Goal: Task Accomplishment & Management: Use online tool/utility

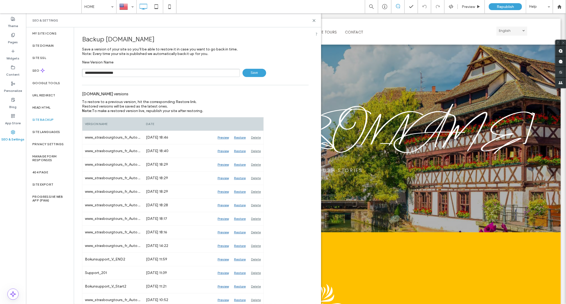
type input "**********"
click at [238, 72] on div "**********" at bounding box center [195, 73] width 227 height 8
click at [244, 72] on span "Save" at bounding box center [255, 73] width 24 height 8
click at [315, 21] on icon at bounding box center [314, 21] width 4 height 4
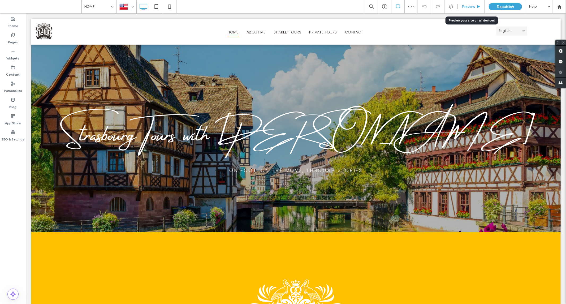
click at [467, 3] on div "Preview" at bounding box center [471, 6] width 27 height 13
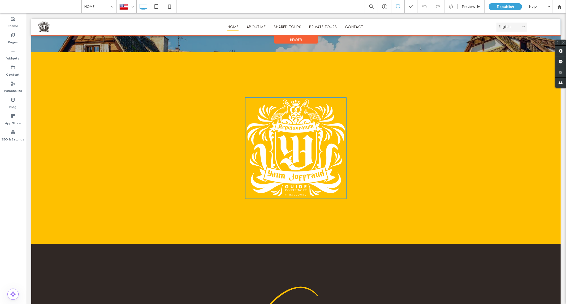
scroll to position [177, 0]
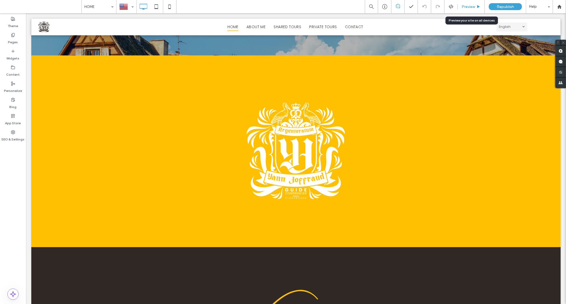
click at [467, 5] on span "Preview" at bounding box center [468, 7] width 13 height 5
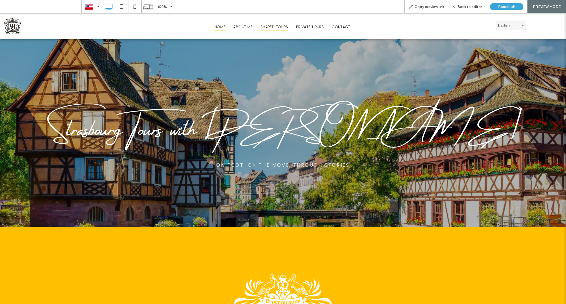
click at [267, 27] on span "SHARED TOURS" at bounding box center [275, 27] width 28 height 8
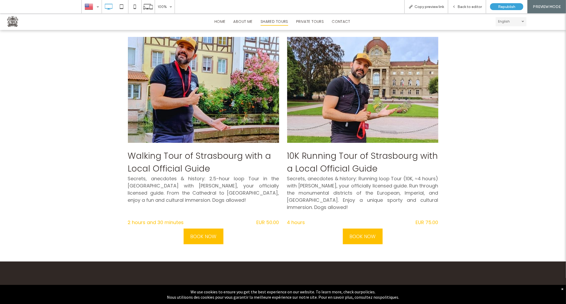
scroll to position [88, 0]
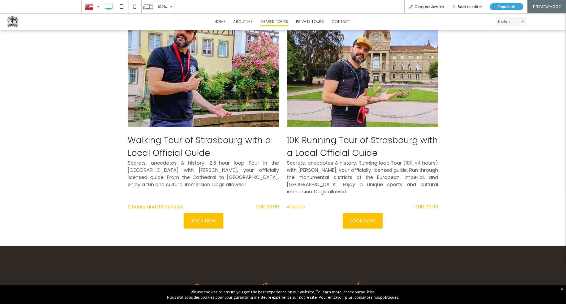
click at [197, 87] on span "Colorful, half-timbered façades in Strasbourg's Old Town, traditional Alsatian …" at bounding box center [203, 73] width 159 height 111
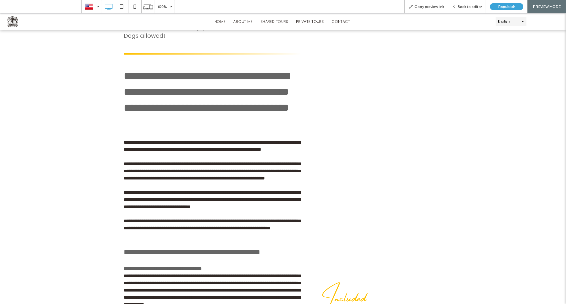
scroll to position [374, 0]
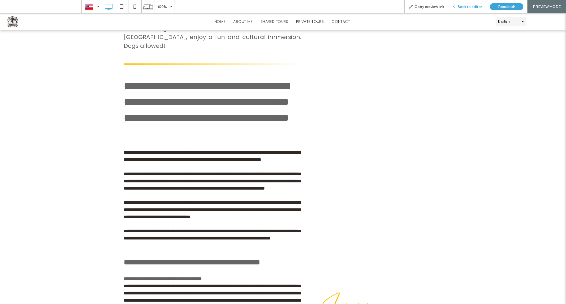
click at [469, 8] on span "Back to editor" at bounding box center [470, 7] width 24 height 5
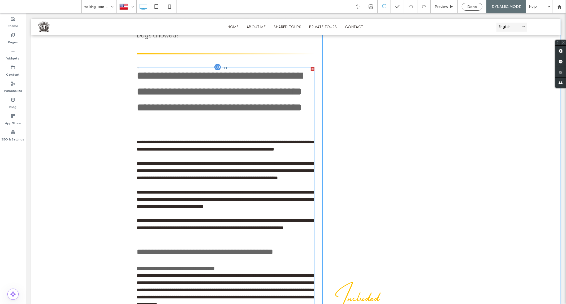
scroll to position [404, 0]
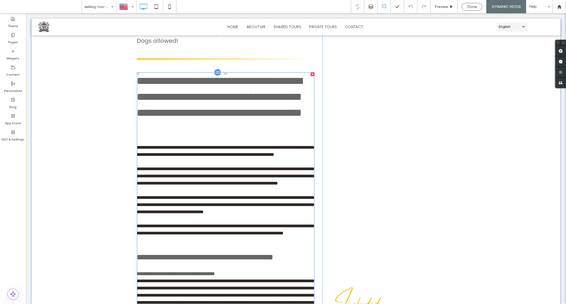
click at [189, 121] on h3 "**********" at bounding box center [226, 105] width 178 height 64
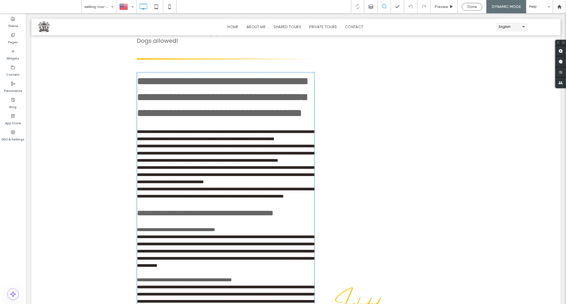
type input "*******"
type input "**"
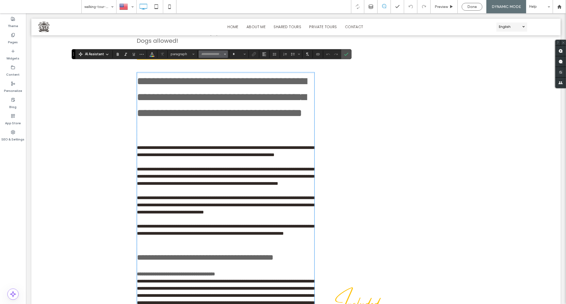
click at [213, 55] on input "Font & Font weight-input" at bounding box center [212, 54] width 23 height 4
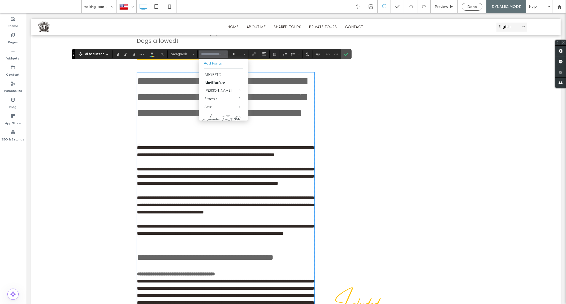
click at [175, 81] on h3 "**********" at bounding box center [225, 105] width 177 height 64
type input "*"
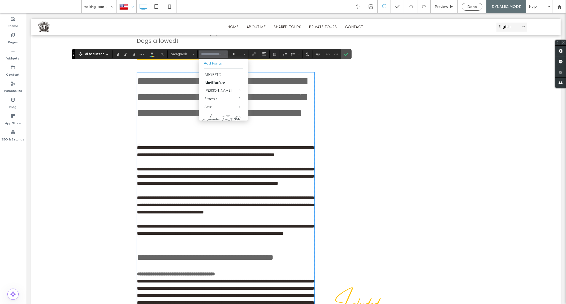
click at [126, 8] on div at bounding box center [126, 6] width 19 height 13
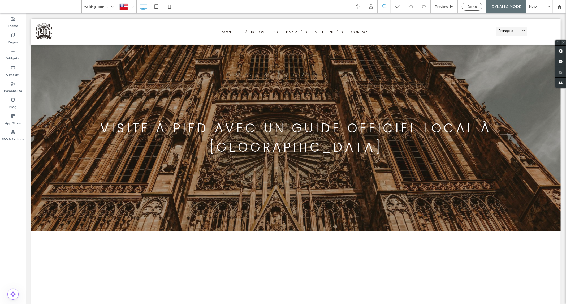
scroll to position [0, 0]
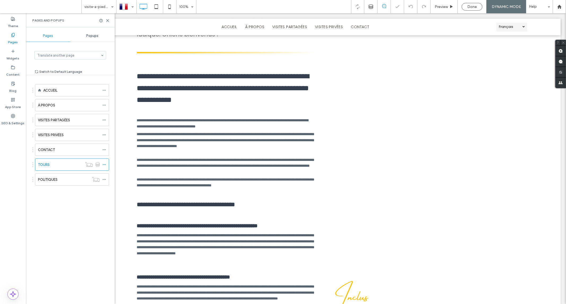
scroll to position [433, 0]
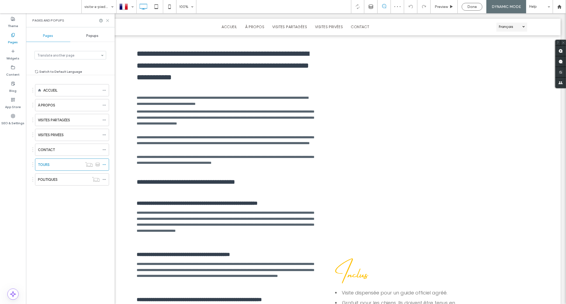
click at [108, 20] on icon at bounding box center [108, 21] width 4 height 4
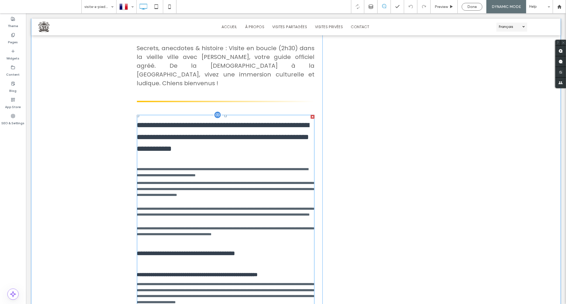
scroll to position [344, 0]
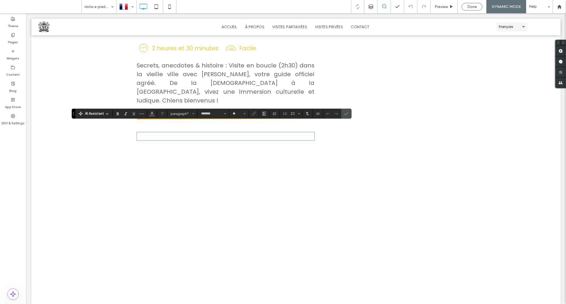
click at [317, 114] on icon "Connect To Data" at bounding box center [318, 113] width 4 height 4
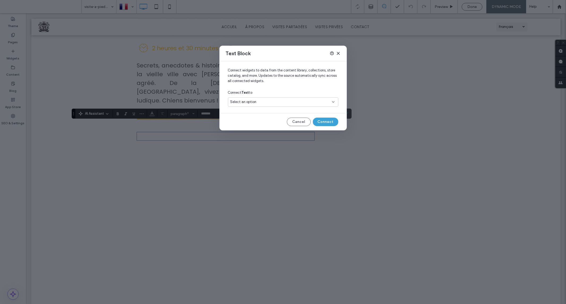
click at [265, 102] on div "Select an option" at bounding box center [279, 101] width 99 height 5
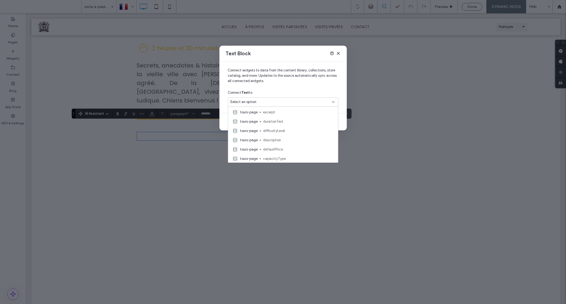
scroll to position [177, 0]
click at [291, 131] on span "description" at bounding box center [298, 129] width 71 height 5
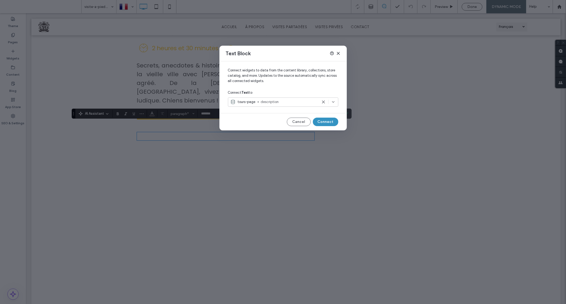
click at [322, 119] on button "Connect" at bounding box center [325, 122] width 25 height 8
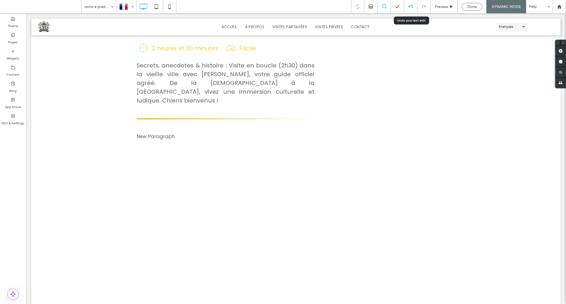
click at [412, 10] on div at bounding box center [410, 6] width 13 height 13
click at [411, 6] on icon at bounding box center [411, 7] width 4 height 4
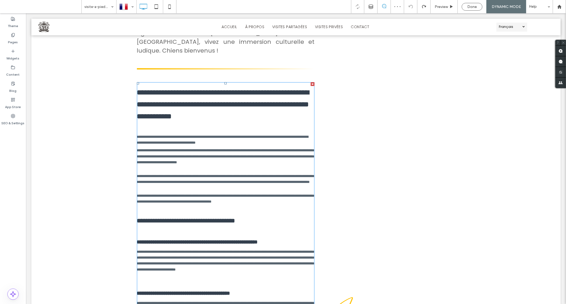
scroll to position [406, 0]
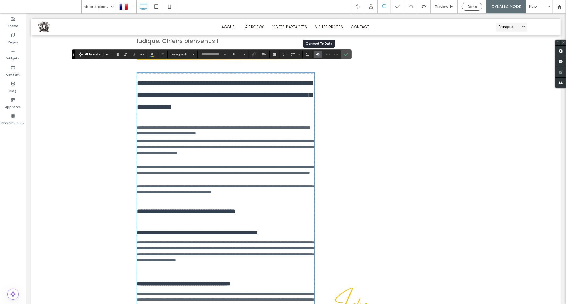
click at [316, 54] on icon "Connect To Data" at bounding box center [318, 54] width 4 height 4
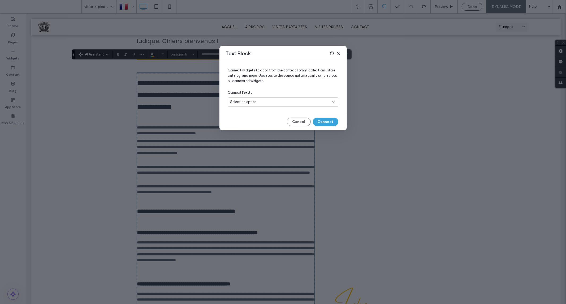
click at [261, 100] on div "Select an option" at bounding box center [279, 101] width 99 height 5
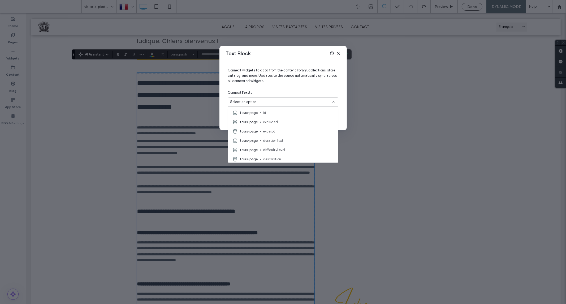
scroll to position [177, 0]
click at [282, 133] on div "tours-page description" at bounding box center [283, 129] width 110 height 9
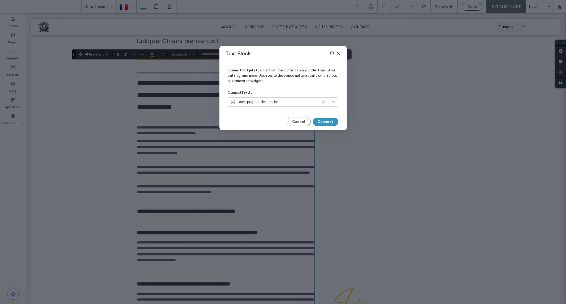
click at [329, 121] on button "Connect" at bounding box center [325, 122] width 25 height 8
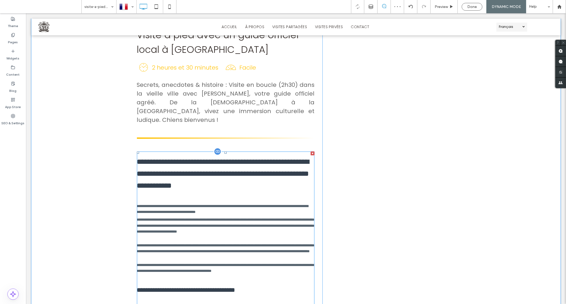
scroll to position [317, 0]
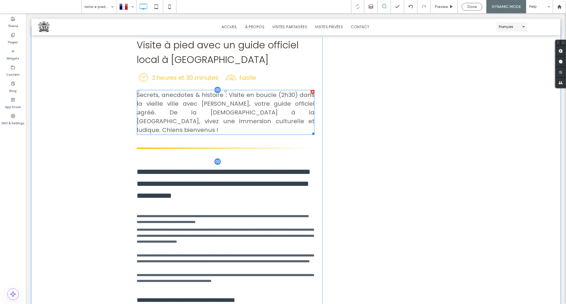
click at [217, 91] on span "Secrets, anecdotes & histoire : Visite en boucle (2h30) dans la vieille ville a…" at bounding box center [226, 112] width 178 height 43
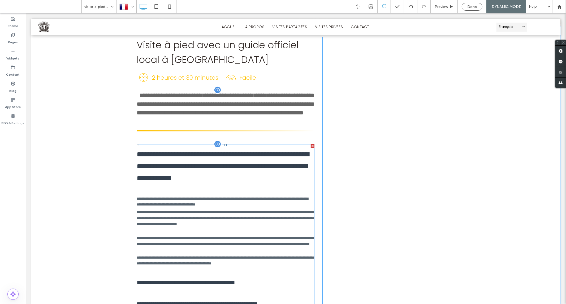
click at [212, 159] on h3 "**********" at bounding box center [226, 166] width 178 height 36
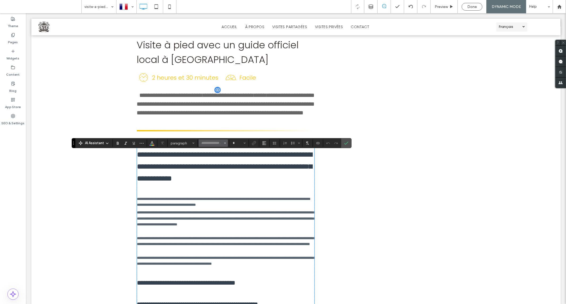
click at [214, 142] on input "Font & Font weight-input" at bounding box center [212, 143] width 23 height 4
type input "*******"
click at [216, 163] on span "Poppins" at bounding box center [225, 164] width 18 height 9
click at [225, 144] on icon "Font & Font weight" at bounding box center [225, 143] width 2 height 2
type input "*******"
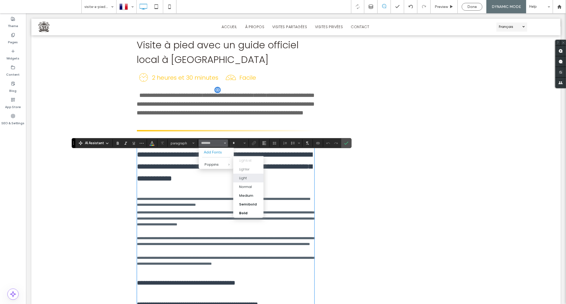
click at [245, 174] on label "Light" at bounding box center [248, 178] width 30 height 9
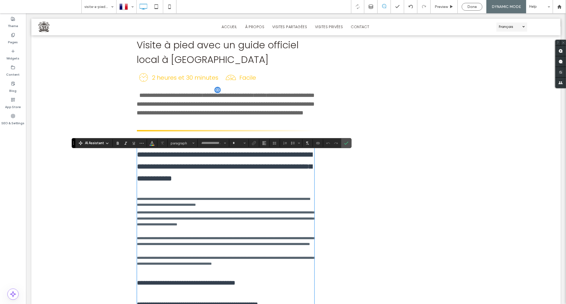
type input "**"
click at [204, 173] on h3 "**********" at bounding box center [225, 166] width 177 height 36
type input "*******"
click at [204, 173] on h3 "**********" at bounding box center [225, 166] width 177 height 36
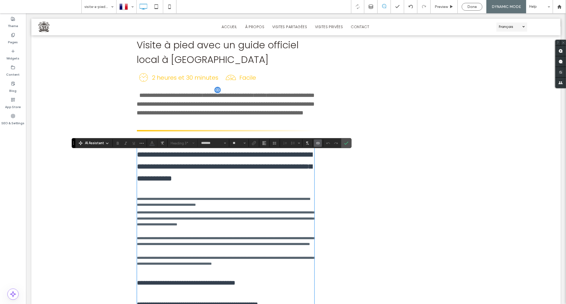
click at [161, 92] on span "**********" at bounding box center [226, 103] width 178 height 23
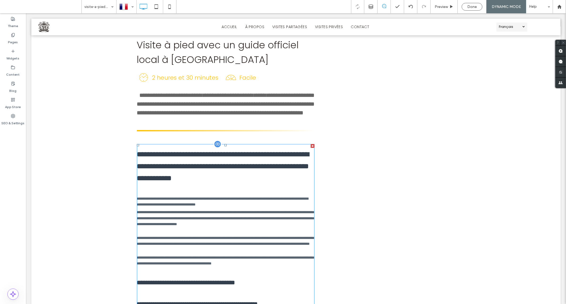
click at [203, 160] on h3 "**********" at bounding box center [226, 166] width 178 height 36
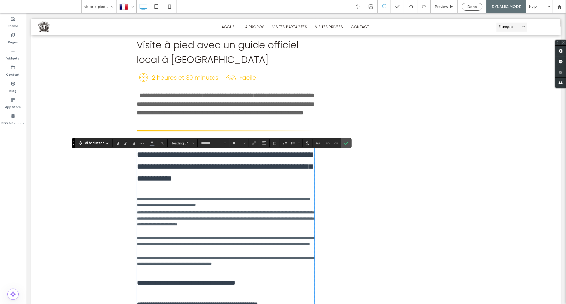
click at [219, 161] on h3 "**********" at bounding box center [225, 166] width 177 height 36
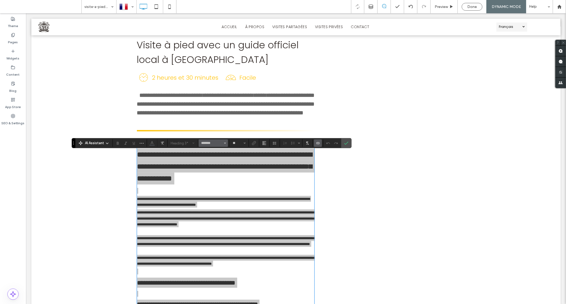
click at [225, 143] on use "Font & Font weight" at bounding box center [225, 143] width 2 height 1
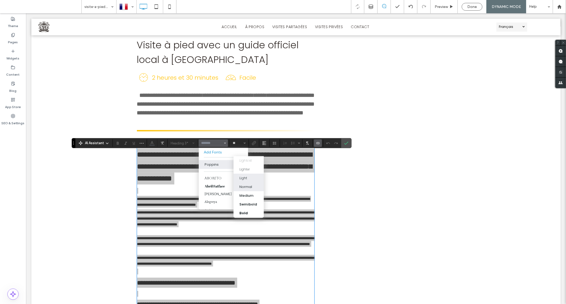
click at [244, 177] on div "Light" at bounding box center [243, 177] width 8 height 5
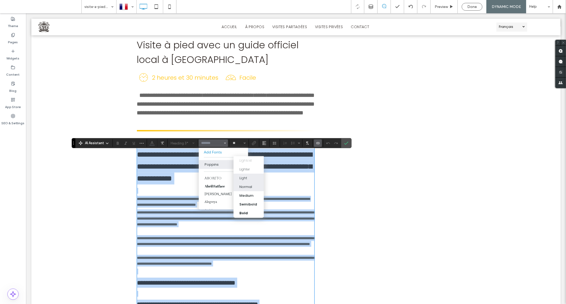
type input "*******"
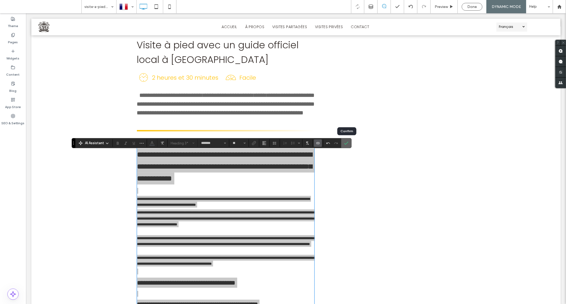
click at [347, 144] on icon "Confirm" at bounding box center [346, 143] width 4 height 4
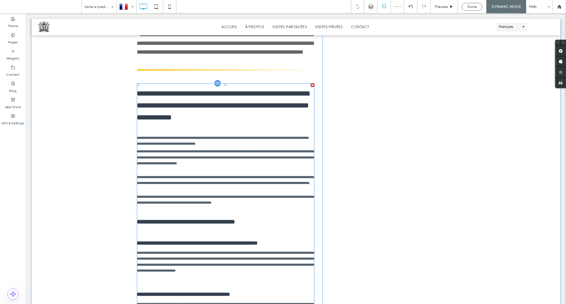
scroll to position [376, 0]
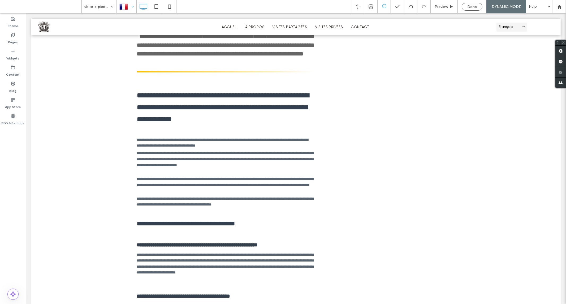
click at [132, 9] on div at bounding box center [126, 6] width 19 height 13
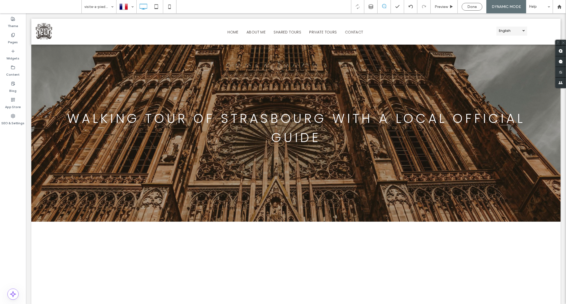
scroll to position [0, 0]
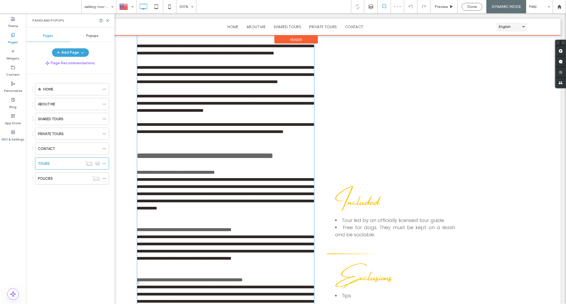
scroll to position [501, 0]
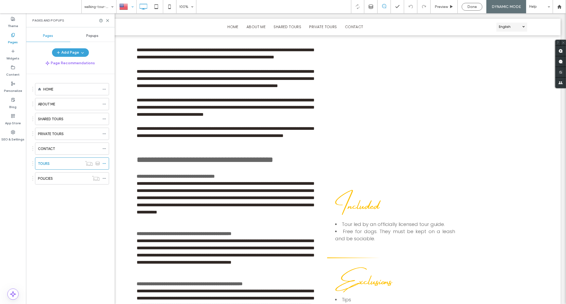
click at [131, 6] on div at bounding box center [126, 6] width 19 height 13
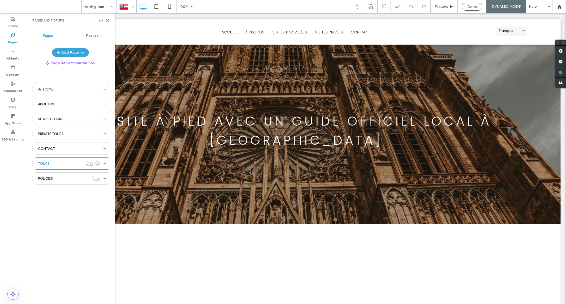
scroll to position [0, 0]
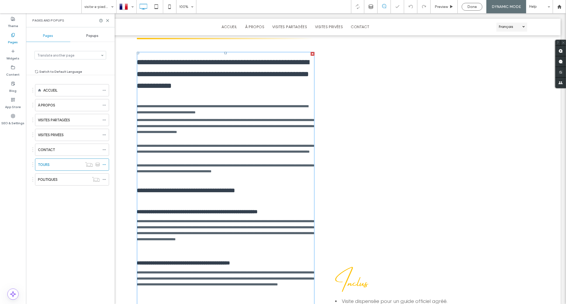
scroll to position [440, 0]
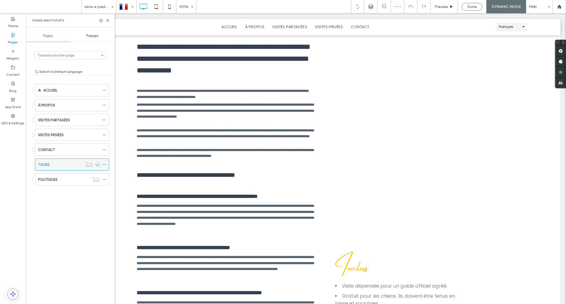
click at [106, 165] on div at bounding box center [105, 165] width 6 height 8
click at [105, 165] on icon at bounding box center [104, 165] width 4 height 4
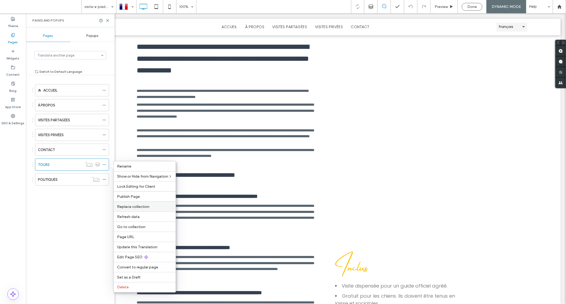
click at [161, 206] on label "Replace collection" at bounding box center [144, 206] width 55 height 5
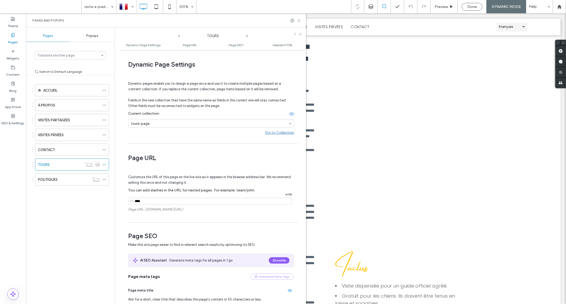
click at [298, 22] on icon at bounding box center [299, 21] width 4 height 4
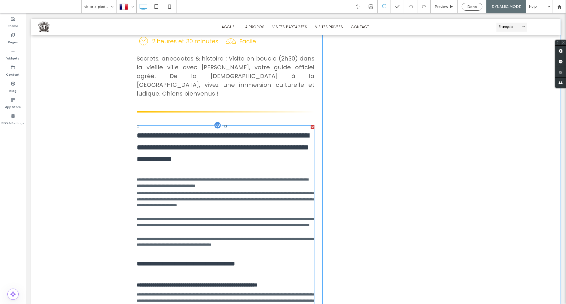
scroll to position [351, 0]
click at [213, 190] on p "**********" at bounding box center [226, 202] width 178 height 24
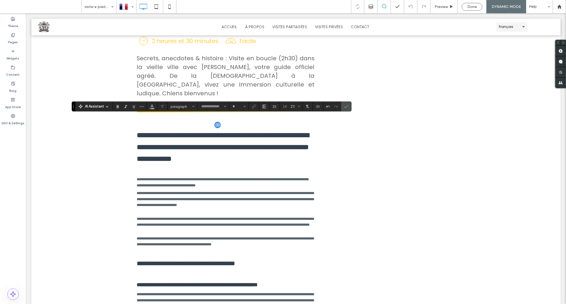
type input "*******"
type input "**"
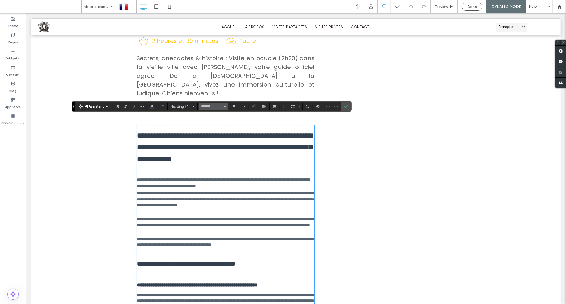
click at [225, 106] on icon "Font & Font weight" at bounding box center [225, 106] width 2 height 2
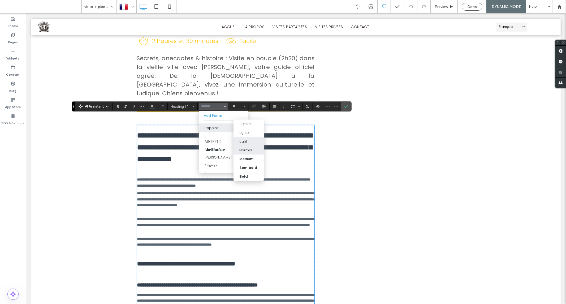
click at [249, 141] on div "Light" at bounding box center [248, 141] width 19 height 5
type input "*******"
type input "*"
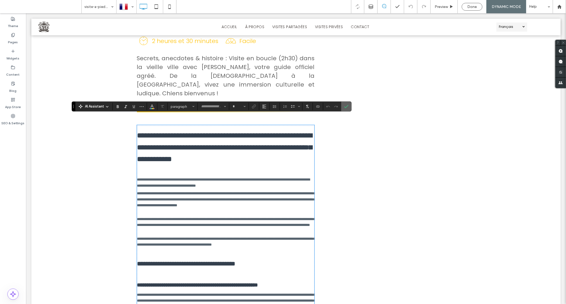
click at [348, 107] on icon "Confirm" at bounding box center [346, 106] width 4 height 4
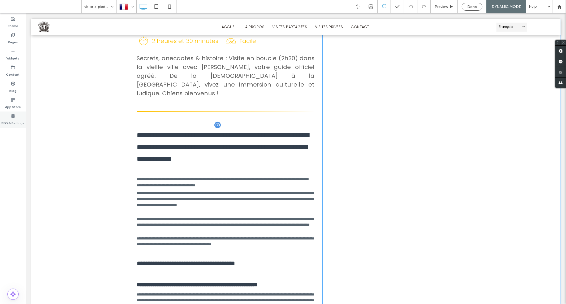
click at [16, 120] on label "SEO & Settings" at bounding box center [13, 121] width 23 height 7
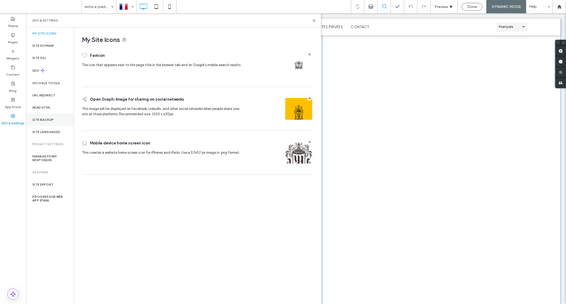
click at [46, 119] on label "Site Backup" at bounding box center [42, 120] width 21 height 4
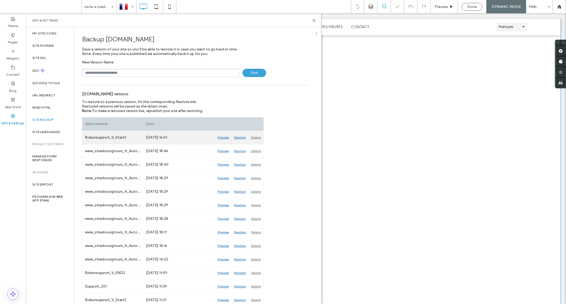
click at [235, 138] on div "Restore" at bounding box center [239, 137] width 17 height 13
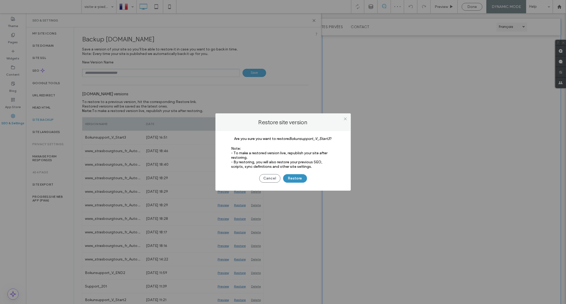
click at [295, 178] on button "Restore" at bounding box center [295, 178] width 24 height 8
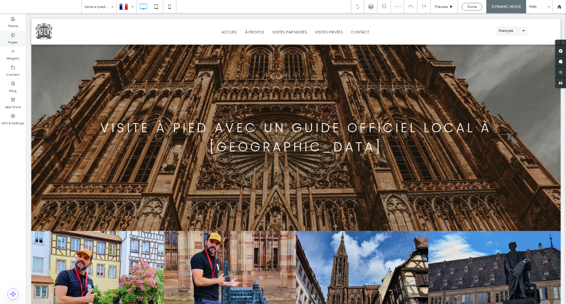
click at [19, 41] on div "Pages" at bounding box center [13, 39] width 26 height 16
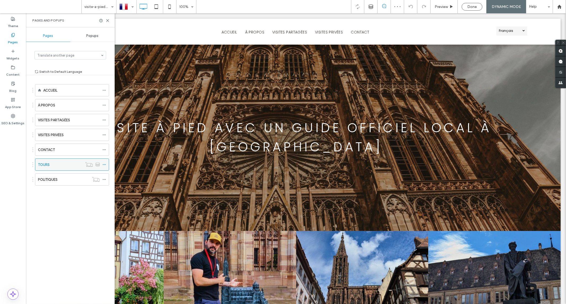
click at [69, 165] on div "TOURS" at bounding box center [60, 165] width 45 height 6
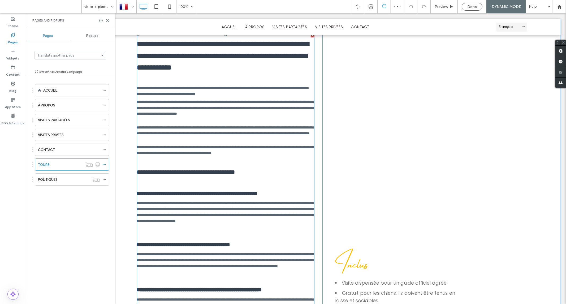
scroll to position [472, 0]
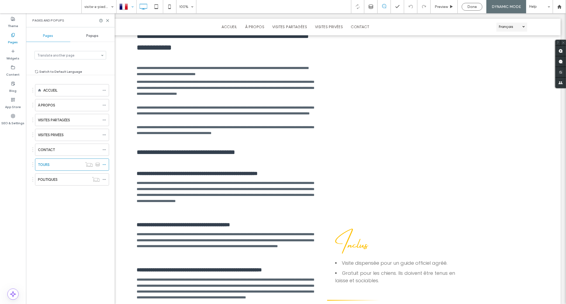
click at [131, 7] on div at bounding box center [126, 6] width 19 height 13
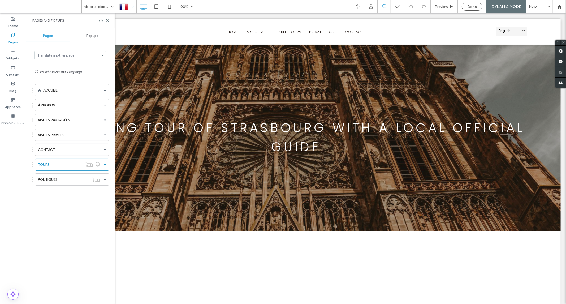
scroll to position [0, 0]
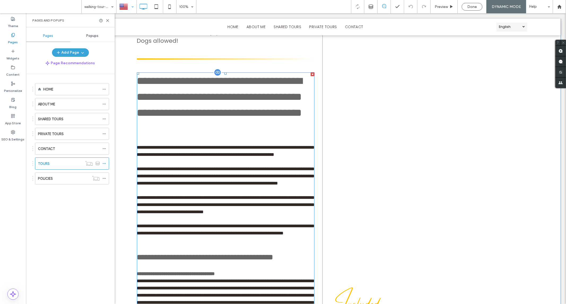
scroll to position [413, 0]
click at [132, 8] on div at bounding box center [126, 6] width 19 height 13
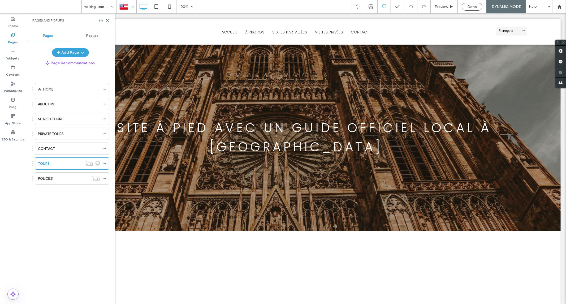
scroll to position [0, 0]
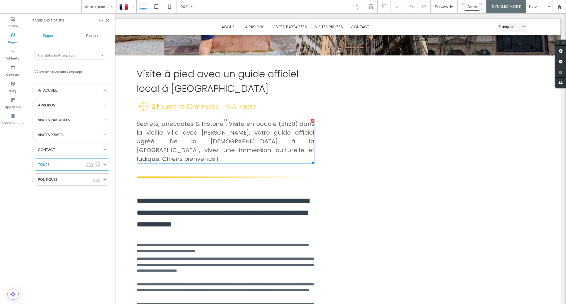
scroll to position [383, 0]
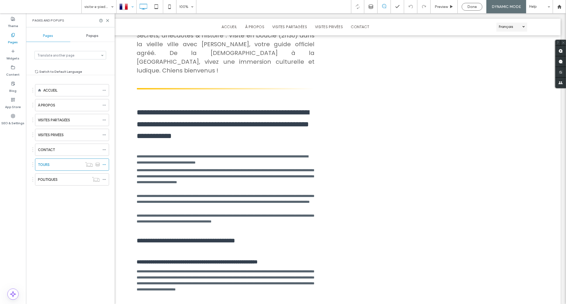
click at [67, 47] on div "Pages Popups Translate another page Switch to Default Language ACCUEIL À PROPOS…" at bounding box center [70, 165] width 89 height 271
click at [103, 166] on icon at bounding box center [104, 165] width 4 height 4
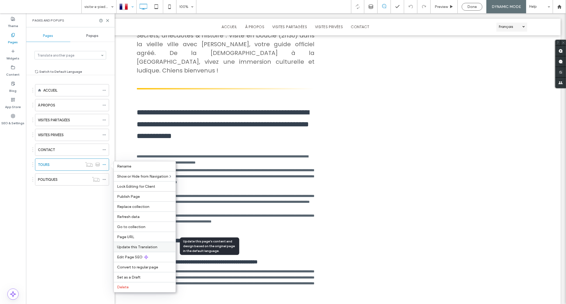
click at [125, 248] on span "Update this Translation" at bounding box center [137, 247] width 40 height 5
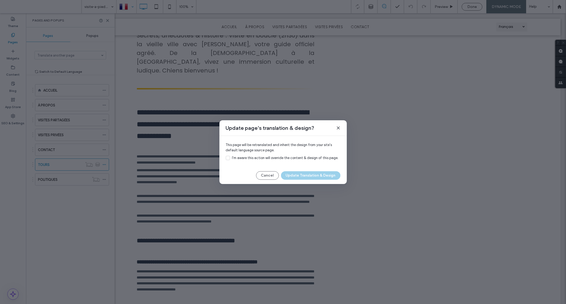
click at [254, 159] on span "I'm aware this action will override the content & design of this page." at bounding box center [285, 158] width 106 height 4
click at [301, 176] on button "Update Translation & Design" at bounding box center [310, 175] width 59 height 8
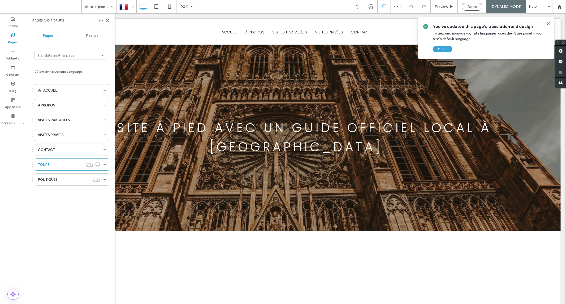
scroll to position [0, 0]
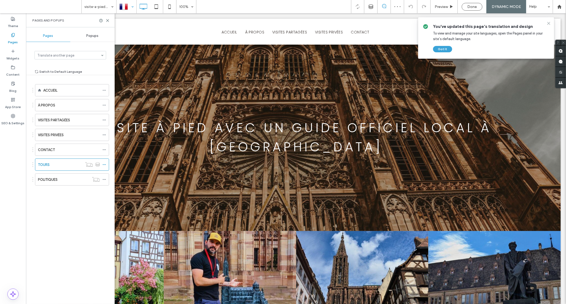
drag, startPoint x: 548, startPoint y: 24, endPoint x: 519, endPoint y: 12, distance: 31.3
click at [548, 24] on icon at bounding box center [549, 23] width 4 height 4
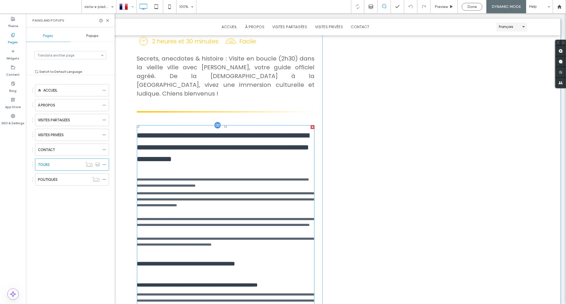
scroll to position [324, 0]
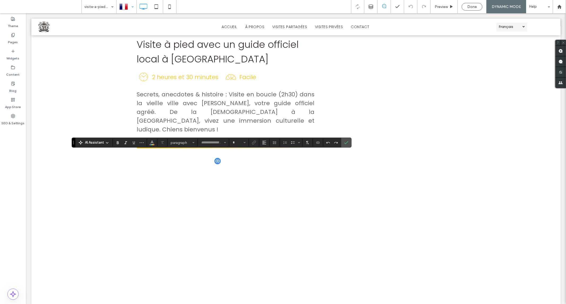
type input "*******"
type input "**"
type input "*"
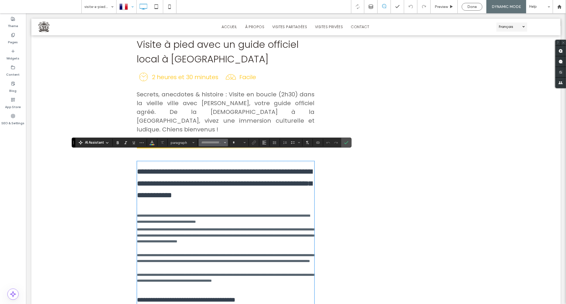
click at [217, 139] on button "Font & Font weight" at bounding box center [213, 142] width 29 height 7
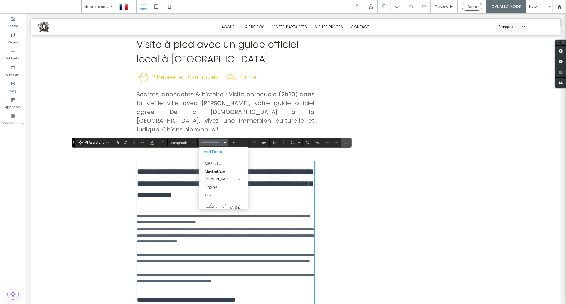
click at [219, 142] on input "Font & Font weight-input" at bounding box center [212, 142] width 23 height 4
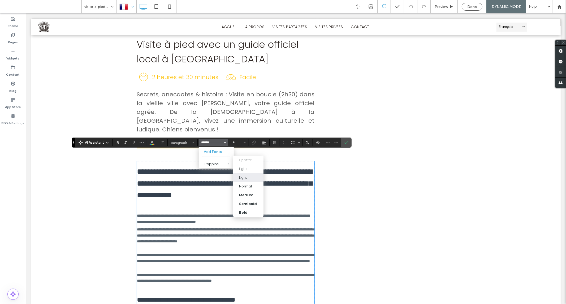
type input "******"
click at [248, 175] on div "Light" at bounding box center [248, 177] width 19 height 5
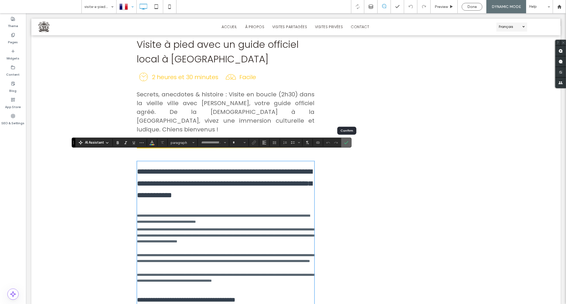
click at [348, 144] on icon "Confirm" at bounding box center [346, 142] width 4 height 4
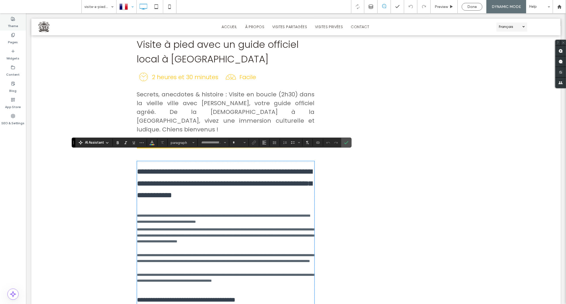
click at [14, 25] on label "Theme" at bounding box center [13, 24] width 10 height 7
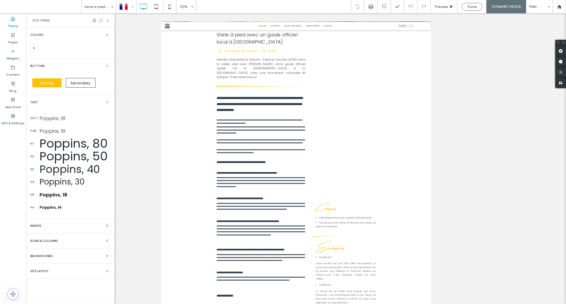
click at [107, 21] on icon at bounding box center [108, 21] width 4 height 4
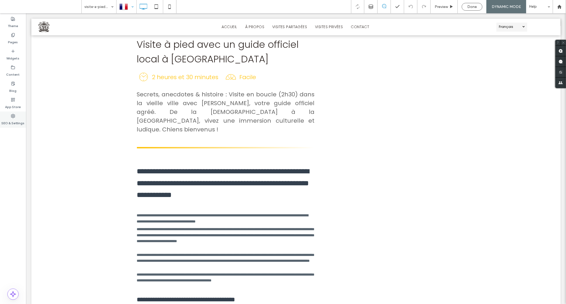
click at [15, 122] on label "SEO & Settings" at bounding box center [13, 121] width 23 height 7
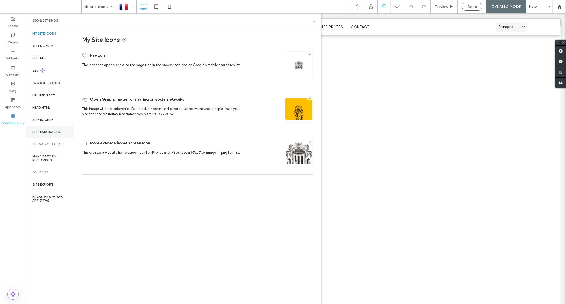
click at [45, 132] on label "Site Languages" at bounding box center [46, 132] width 28 height 4
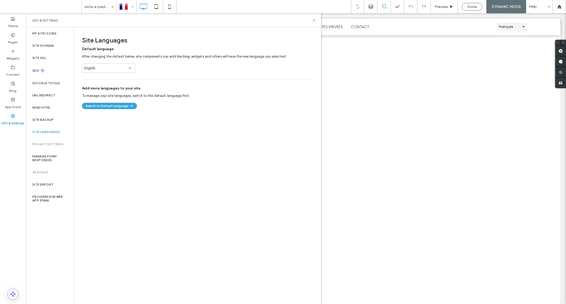
click at [313, 22] on icon at bounding box center [314, 21] width 4 height 4
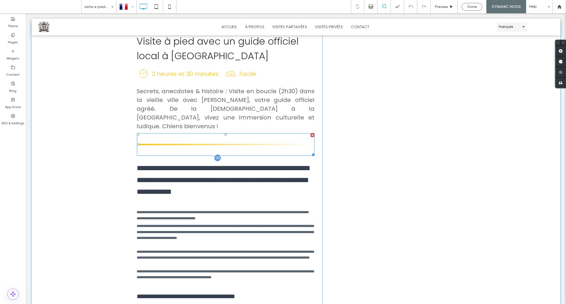
scroll to position [354, 0]
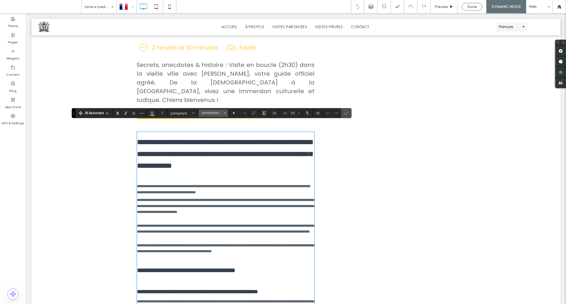
click at [223, 113] on button "Font & Font weight" at bounding box center [213, 112] width 29 height 7
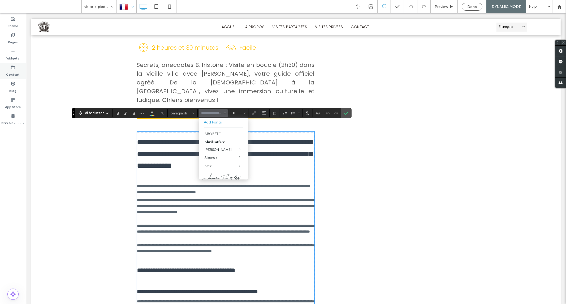
click at [14, 66] on icon at bounding box center [13, 67] width 4 height 4
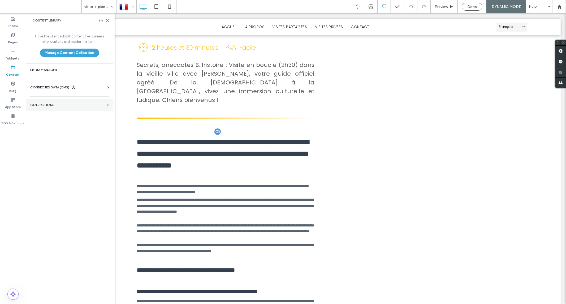
click at [39, 105] on label "Collections" at bounding box center [67, 105] width 75 height 4
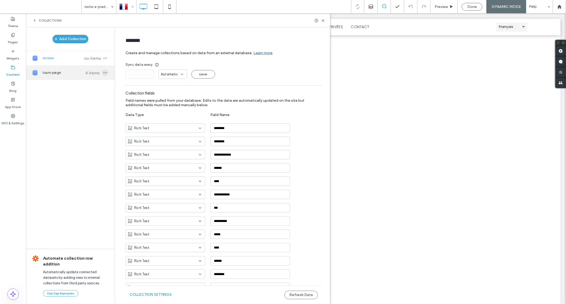
click at [103, 73] on icon "button" at bounding box center [105, 73] width 4 height 4
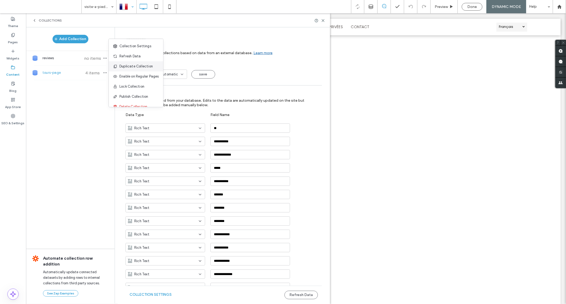
click at [117, 67] on icon at bounding box center [115, 66] width 4 height 4
type input "**********"
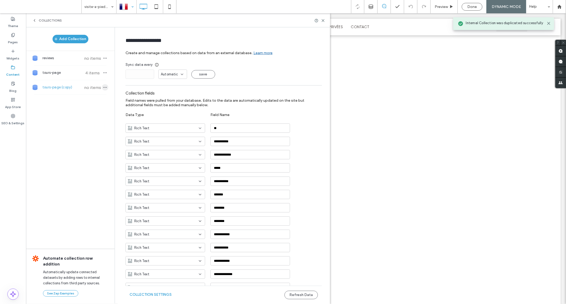
click at [103, 88] on icon "button" at bounding box center [105, 87] width 4 height 4
click at [83, 89] on span "no items" at bounding box center [92, 87] width 19 height 5
click at [85, 89] on span "no items" at bounding box center [92, 87] width 19 height 5
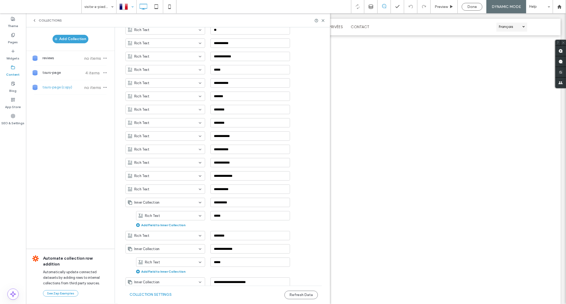
scroll to position [177, 0]
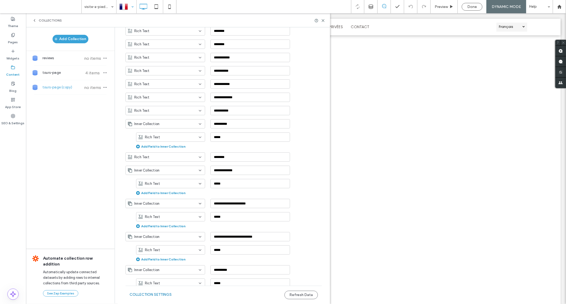
click at [150, 293] on button "Collection Settings" at bounding box center [151, 294] width 42 height 8
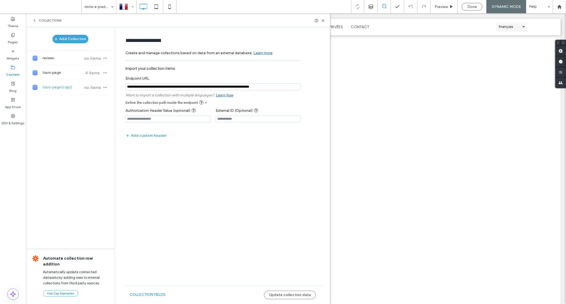
scroll to position [0, 0]
click at [285, 88] on input "notEmpty" at bounding box center [213, 86] width 175 height 7
click at [235, 174] on form "**********" at bounding box center [224, 103] width 212 height 142
click at [282, 88] on input "notEmpty" at bounding box center [213, 86] width 175 height 7
type input "**********"
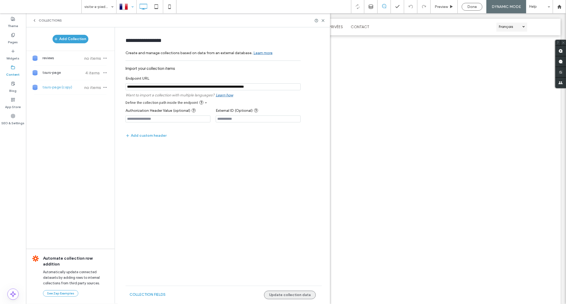
click at [282, 291] on button "Update collection data" at bounding box center [290, 295] width 52 height 8
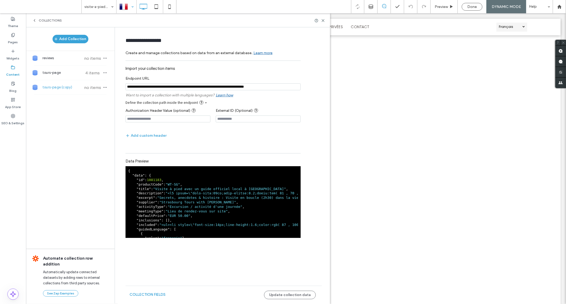
click at [59, 86] on span "tours-page (copy)" at bounding box center [62, 87] width 40 height 5
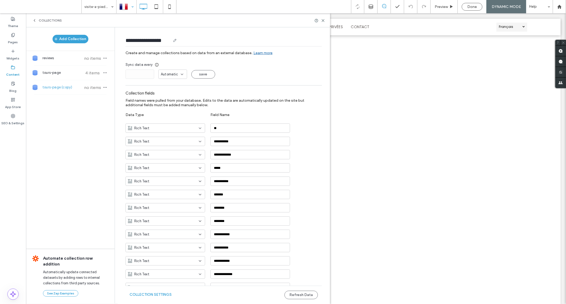
click at [157, 41] on input "**********" at bounding box center [148, 40] width 45 height 7
drag, startPoint x: 166, startPoint y: 41, endPoint x: 159, endPoint y: 41, distance: 7.4
click at [159, 41] on input "**********" at bounding box center [148, 40] width 45 height 7
drag, startPoint x: 168, startPoint y: 38, endPoint x: 153, endPoint y: 39, distance: 14.9
click at [153, 39] on input "**********" at bounding box center [148, 40] width 45 height 7
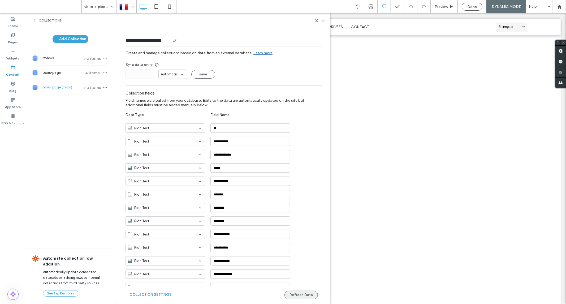
type input "**********"
click at [292, 294] on button "Refresh Data" at bounding box center [301, 295] width 33 height 8
click at [323, 22] on icon at bounding box center [323, 21] width 4 height 4
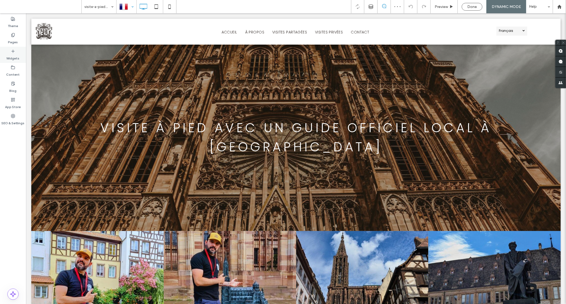
click at [14, 47] on div "Widgets" at bounding box center [13, 55] width 26 height 16
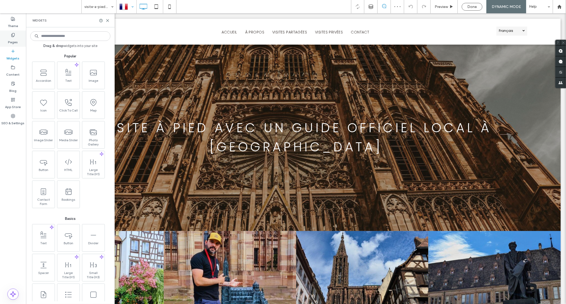
click at [13, 39] on label "Pages" at bounding box center [13, 40] width 10 height 7
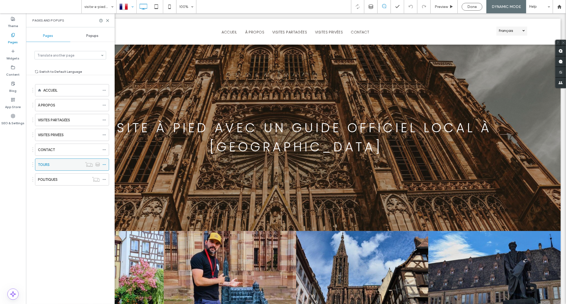
click at [102, 163] on div at bounding box center [93, 164] width 20 height 5
click at [104, 166] on icon at bounding box center [104, 165] width 4 height 4
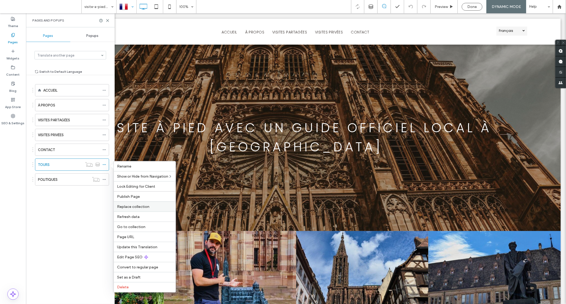
click at [140, 208] on span "Replace collection" at bounding box center [133, 206] width 32 height 5
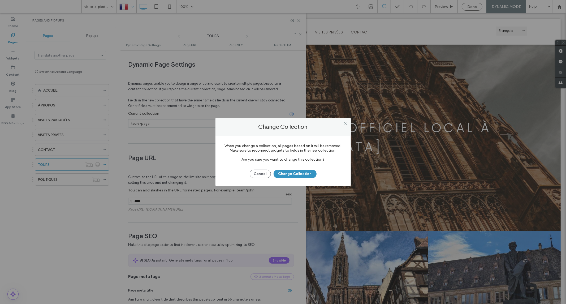
click at [289, 174] on button "Change Collection" at bounding box center [295, 174] width 43 height 8
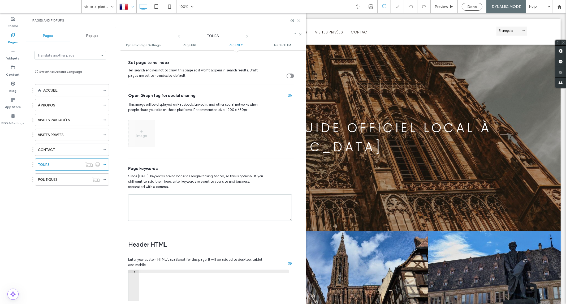
click at [299, 20] on use at bounding box center [299, 20] width 2 height 2
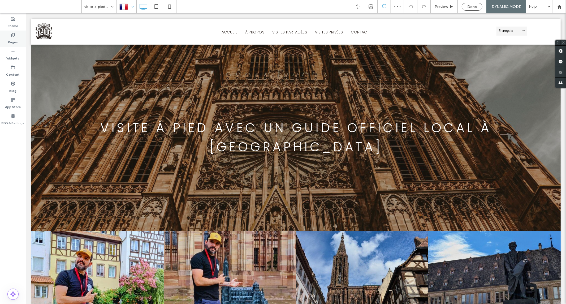
click at [9, 38] on label "Pages" at bounding box center [13, 40] width 10 height 7
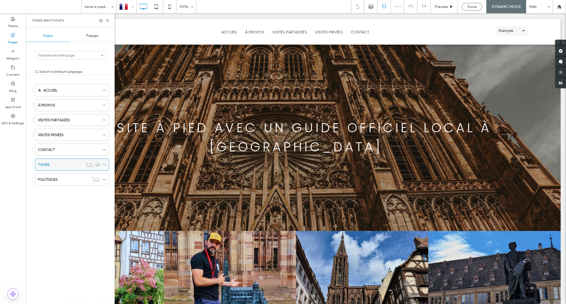
click at [55, 164] on div "TOURS" at bounding box center [60, 165] width 45 height 6
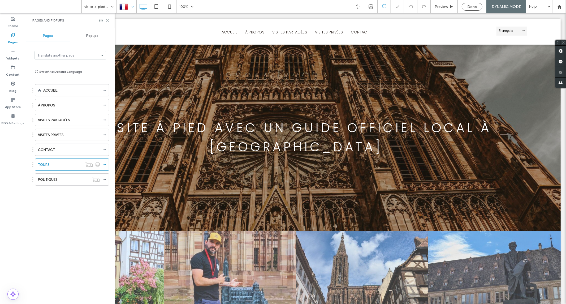
click at [106, 20] on icon at bounding box center [108, 21] width 4 height 4
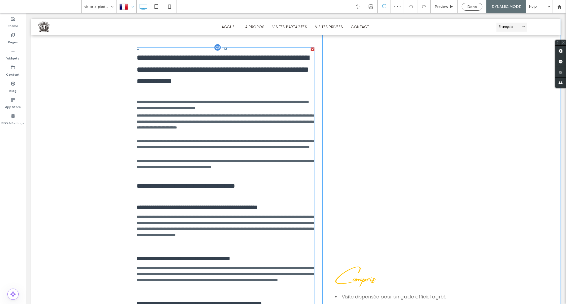
scroll to position [383, 0]
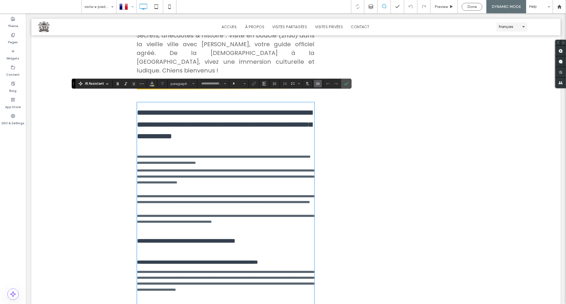
click at [318, 83] on icon "Connect To Data" at bounding box center [318, 83] width 4 height 4
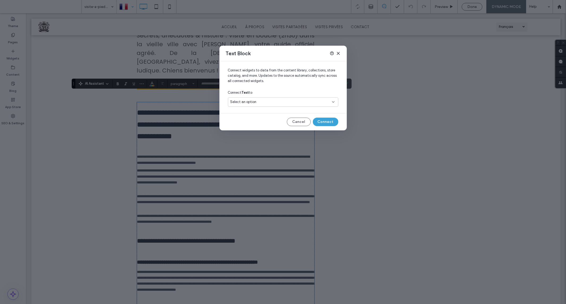
click at [267, 100] on div "Select an option" at bounding box center [279, 101] width 99 height 5
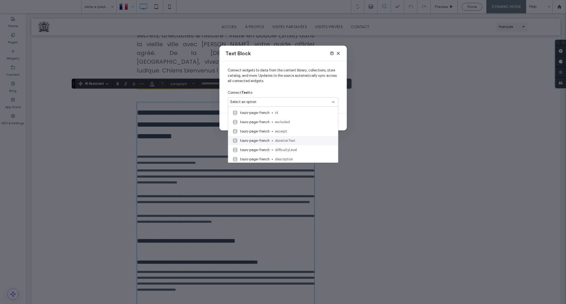
scroll to position [177, 0]
click at [290, 131] on span "description" at bounding box center [304, 129] width 59 height 5
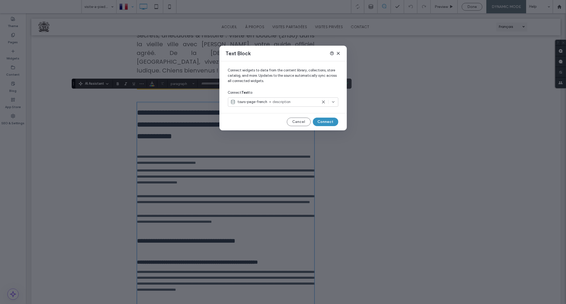
click at [322, 121] on button "Connect" at bounding box center [325, 122] width 25 height 8
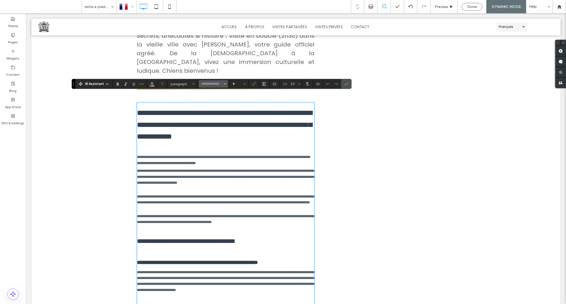
click at [207, 82] on input "Font & Font weight-input" at bounding box center [212, 84] width 23 height 4
type input "****"
click at [245, 120] on div "Light" at bounding box center [243, 118] width 8 height 5
click at [346, 85] on use "Confirm" at bounding box center [346, 84] width 4 height 3
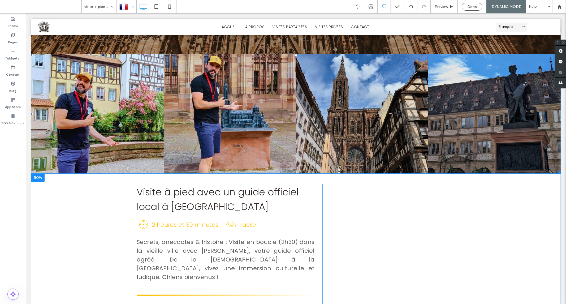
scroll to position [295, 0]
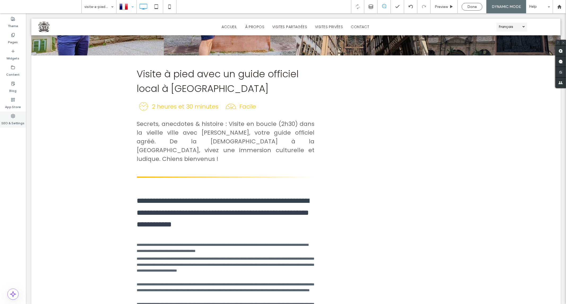
click at [12, 118] on label "SEO & Settings" at bounding box center [13, 121] width 23 height 7
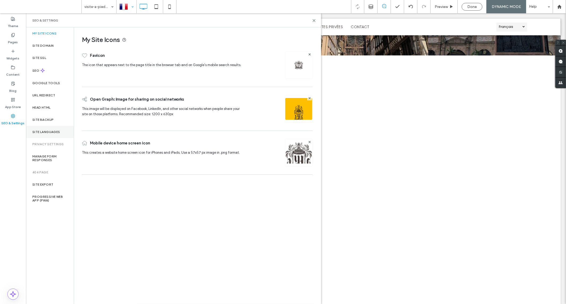
click at [42, 128] on div "Site Languages" at bounding box center [50, 132] width 48 height 12
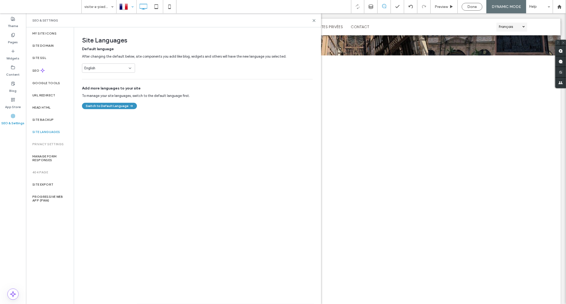
click at [104, 107] on button "Switch to Default Language" at bounding box center [109, 106] width 55 height 6
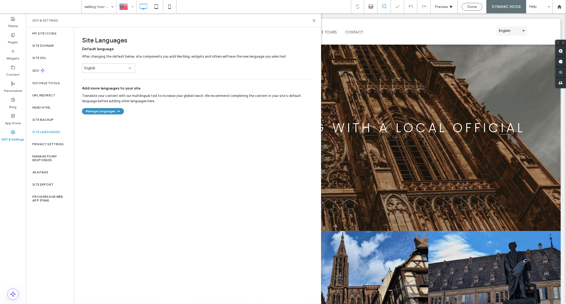
click at [117, 112] on icon "button" at bounding box center [118, 111] width 5 height 5
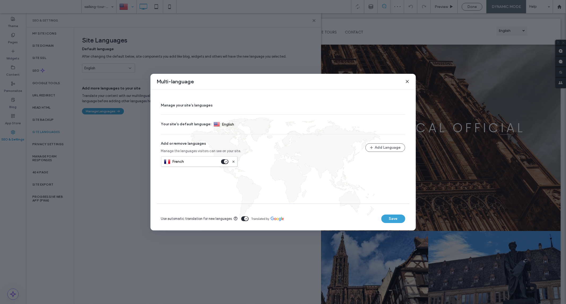
click at [225, 161] on icon "toggle" at bounding box center [226, 162] width 2 height 2
click at [232, 161] on use at bounding box center [233, 162] width 2 height 2
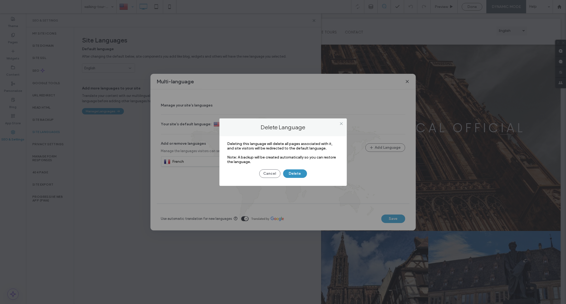
click at [292, 174] on button "Delete" at bounding box center [295, 173] width 24 height 8
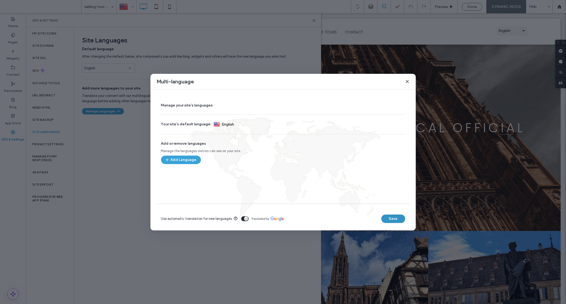
click at [396, 216] on button "Save" at bounding box center [393, 218] width 24 height 8
